Goal: Task Accomplishment & Management: Use online tool/utility

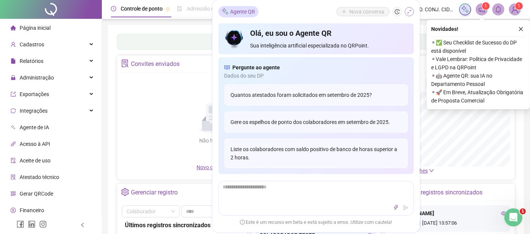
click at [408, 12] on icon "shrink" at bounding box center [409, 11] width 5 height 5
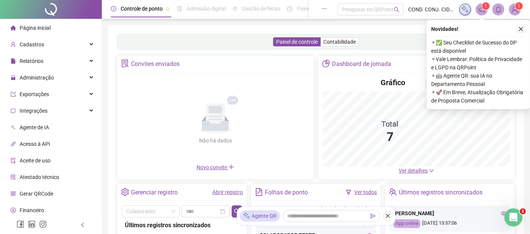
click at [522, 28] on icon "close" at bounding box center [521, 29] width 4 height 4
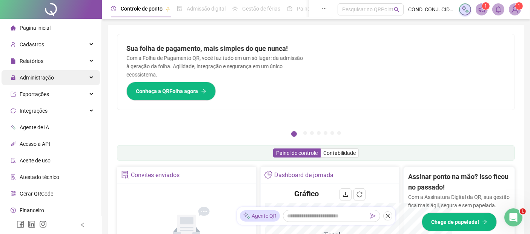
click at [31, 80] on span "Administração" at bounding box center [37, 78] width 34 height 6
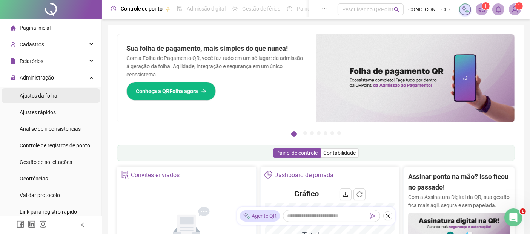
click at [32, 96] on span "Ajustes da folha" at bounding box center [39, 96] width 38 height 6
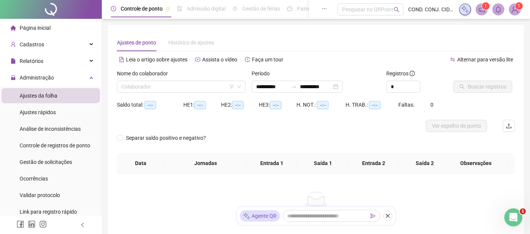
type input "**********"
click at [171, 87] on input "search" at bounding box center [178, 86] width 113 height 11
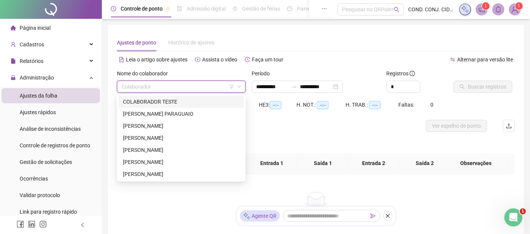
click at [158, 83] on input "search" at bounding box center [178, 86] width 113 height 11
click at [140, 176] on div "JOSE TIAGO DE FREITAS NASCIMENTO" at bounding box center [181, 174] width 117 height 8
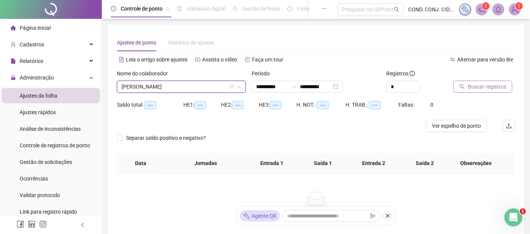
click at [483, 86] on span "Buscar registros" at bounding box center [487, 87] width 38 height 8
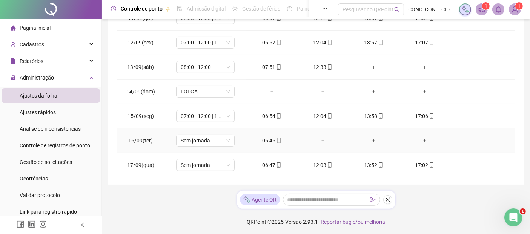
scroll to position [169, 0]
click at [474, 139] on div "-" at bounding box center [478, 140] width 45 height 8
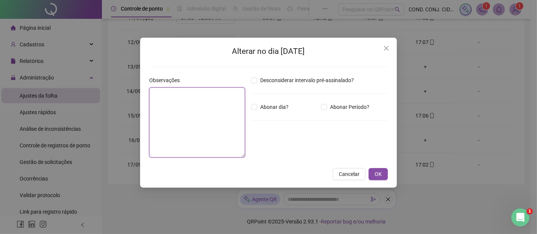
click at [188, 115] on textarea at bounding box center [197, 123] width 96 height 70
type textarea "*"
type textarea "**********"
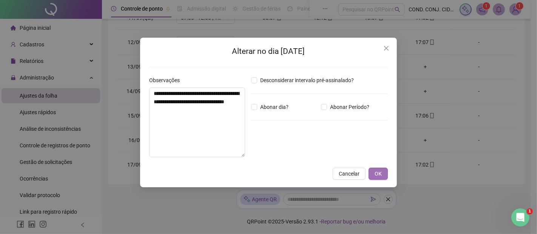
click at [380, 172] on span "OK" at bounding box center [377, 174] width 7 height 8
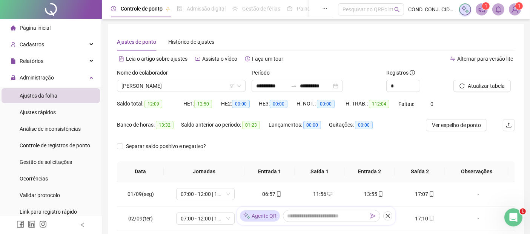
scroll to position [0, 0]
click at [474, 87] on span "Atualizar tabela" at bounding box center [486, 87] width 37 height 8
